Goal: Task Accomplishment & Management: Use online tool/utility

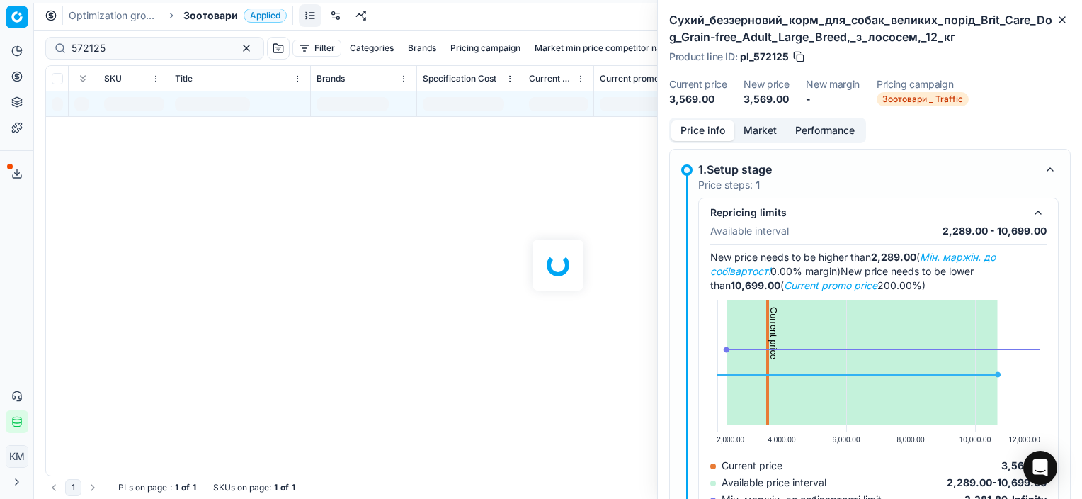
scroll to position [0, 217]
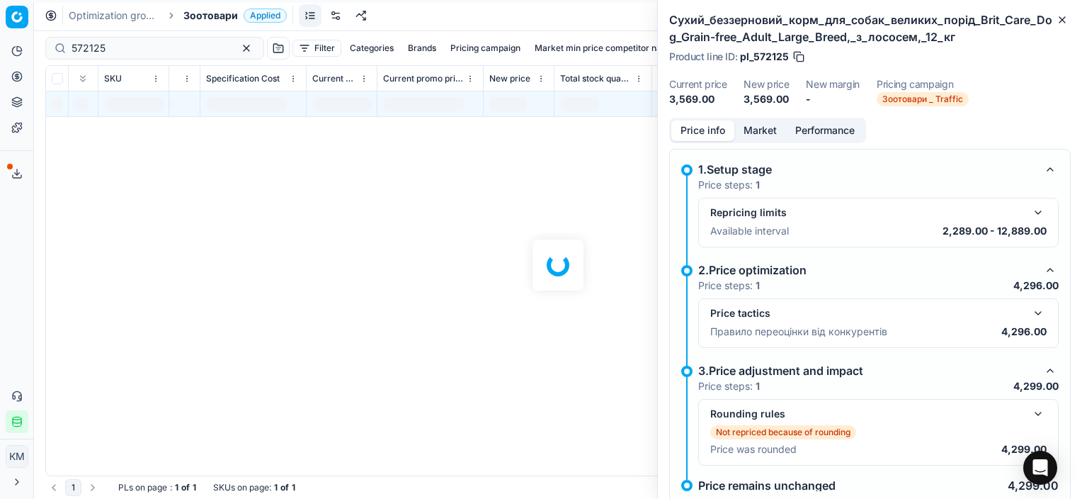
click at [123, 48] on div at bounding box center [558, 264] width 1048 height 467
click at [1062, 23] on icon "button" at bounding box center [1062, 19] width 11 height 11
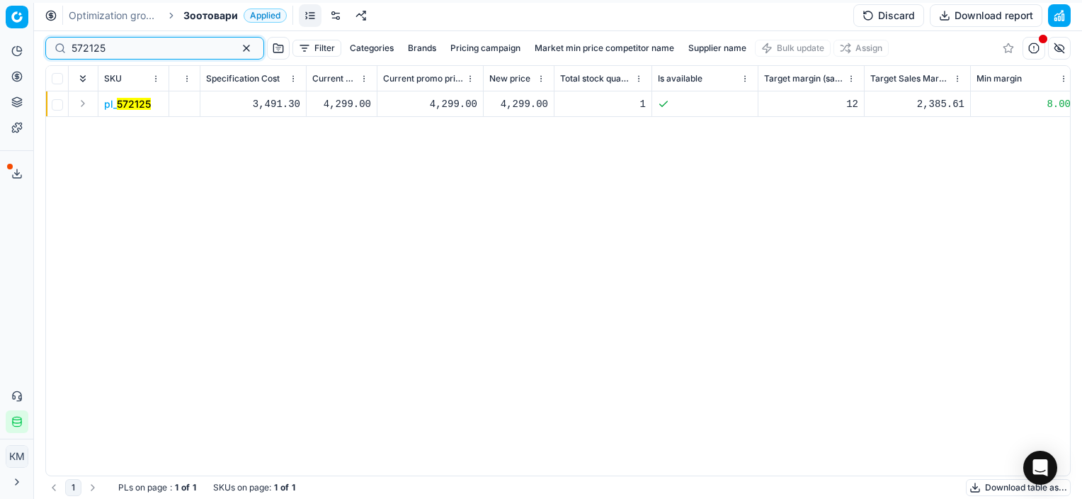
click at [161, 50] on input "572125" at bounding box center [149, 48] width 155 height 14
paste input "[URL][DOMAIN_NAME]"
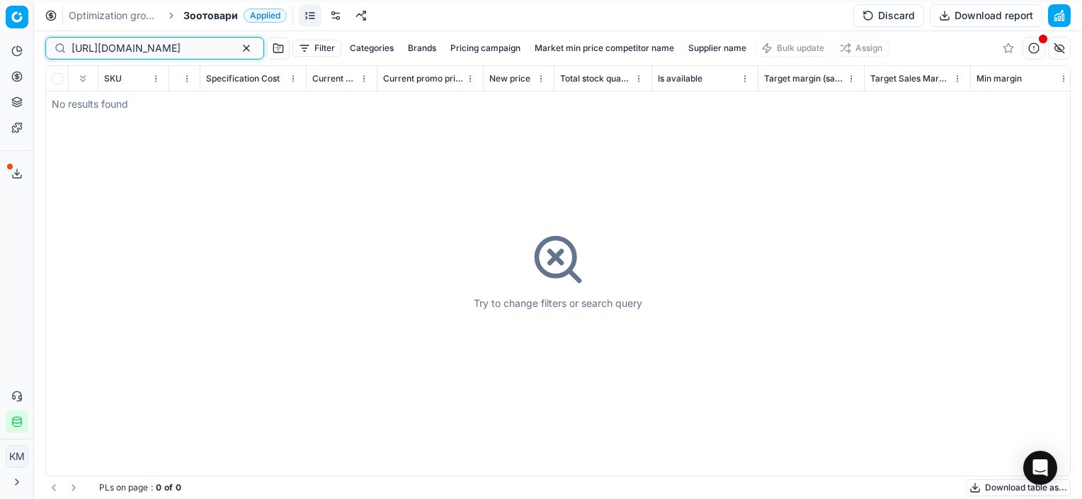
type input "[URL][DOMAIN_NAME]"
click at [182, 45] on input "[URL][DOMAIN_NAME]" at bounding box center [149, 48] width 155 height 14
click at [238, 47] on button "button" at bounding box center [246, 48] width 17 height 17
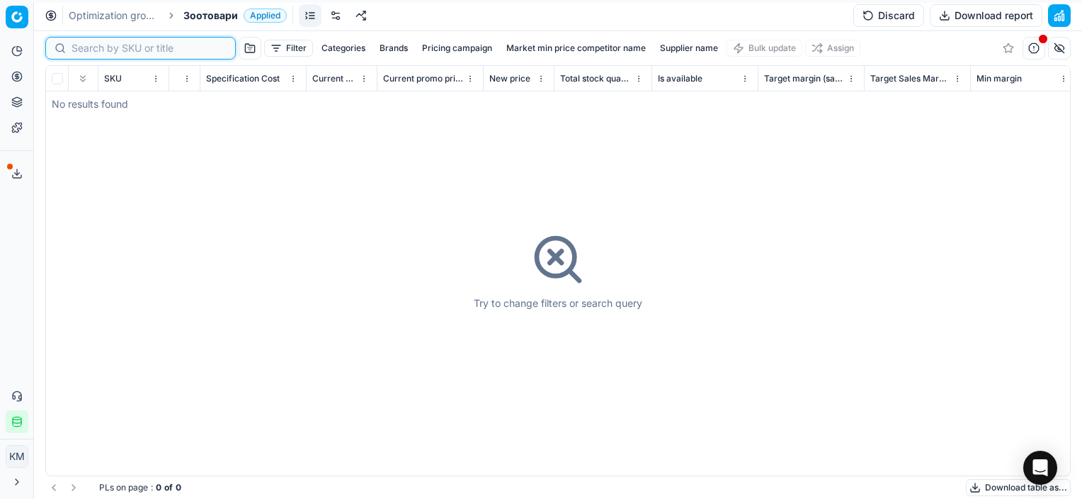
click at [77, 48] on input at bounding box center [149, 48] width 155 height 14
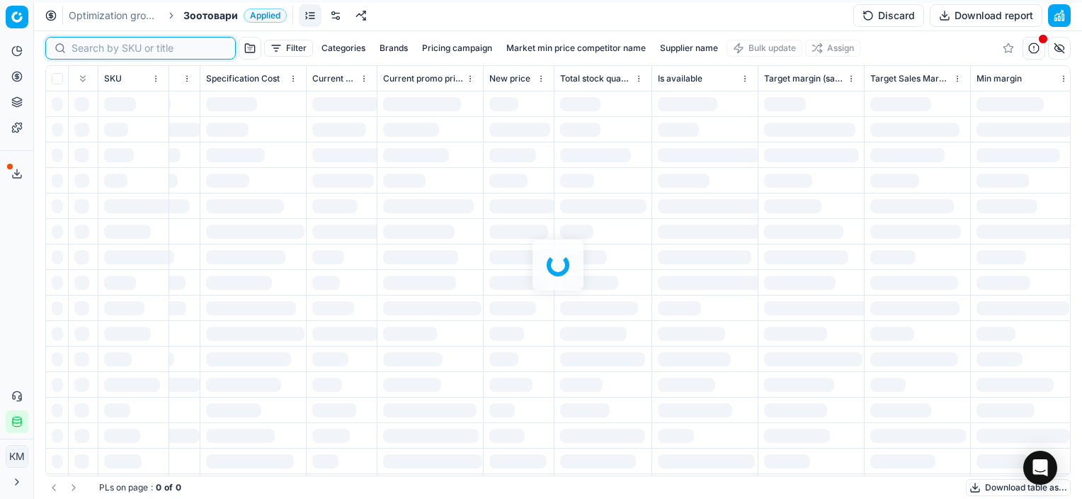
paste input "467325"
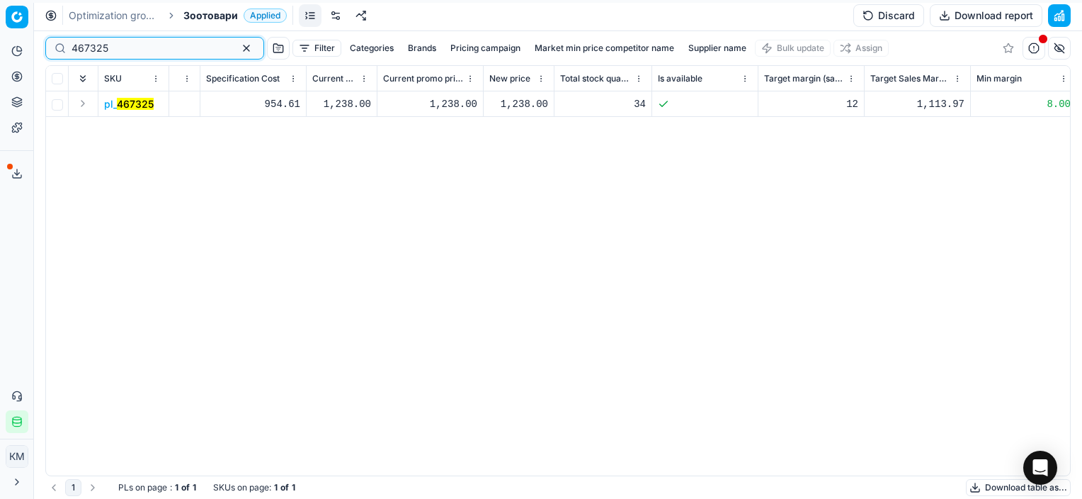
type input "467325"
click at [136, 100] on mark "467325" at bounding box center [135, 104] width 37 height 12
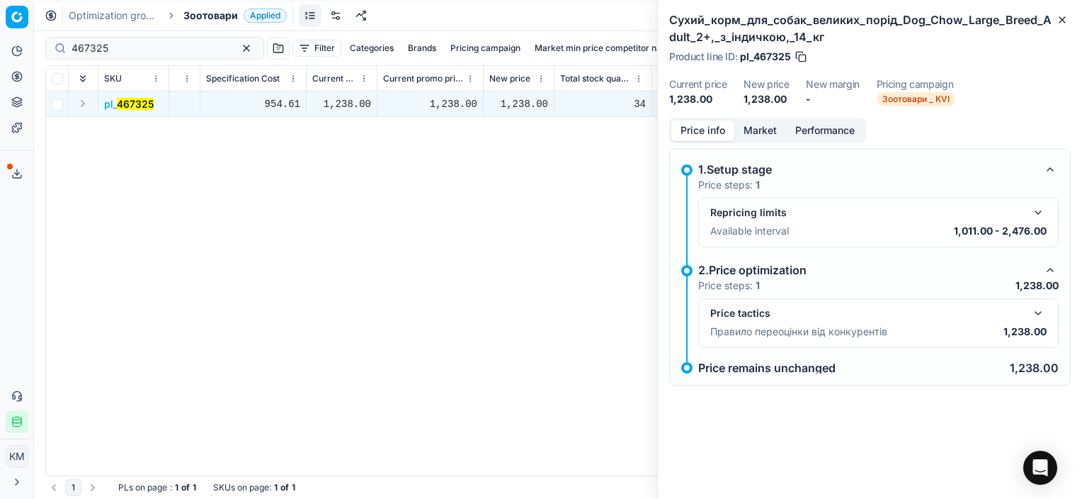
click at [1037, 312] on button "button" at bounding box center [1038, 313] width 17 height 17
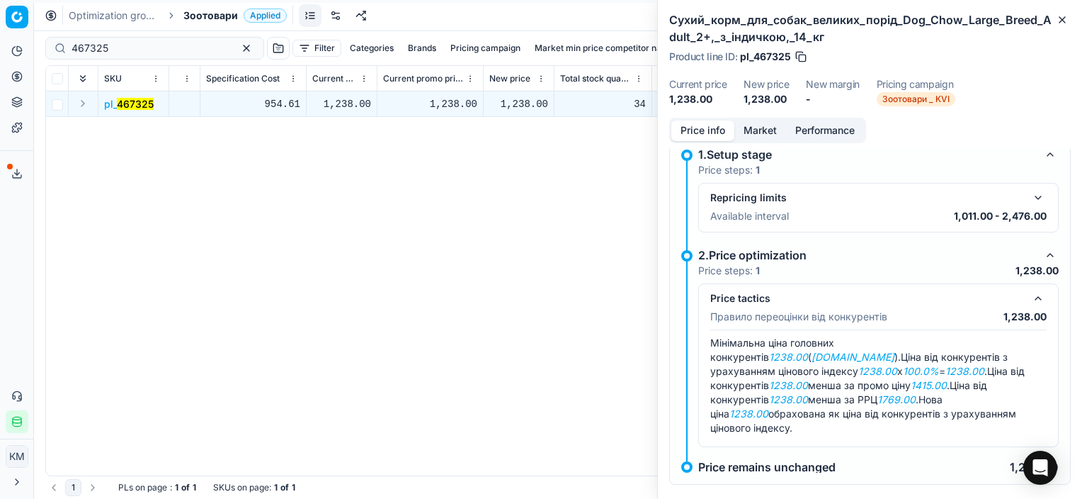
scroll to position [19, 0]
